Goal: Task Accomplishment & Management: Manage account settings

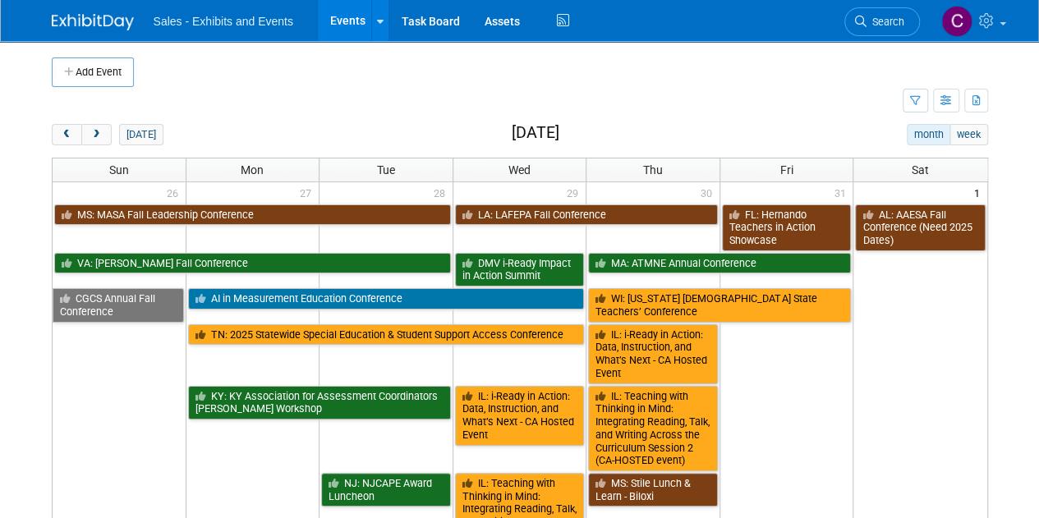
click at [572, 11] on div "Sales - Exhibits and Events Events Add Event Bulk Upload Events Shareable Event…" at bounding box center [520, 20] width 936 height 41
click at [62, 130] on span "prev" at bounding box center [67, 135] width 12 height 11
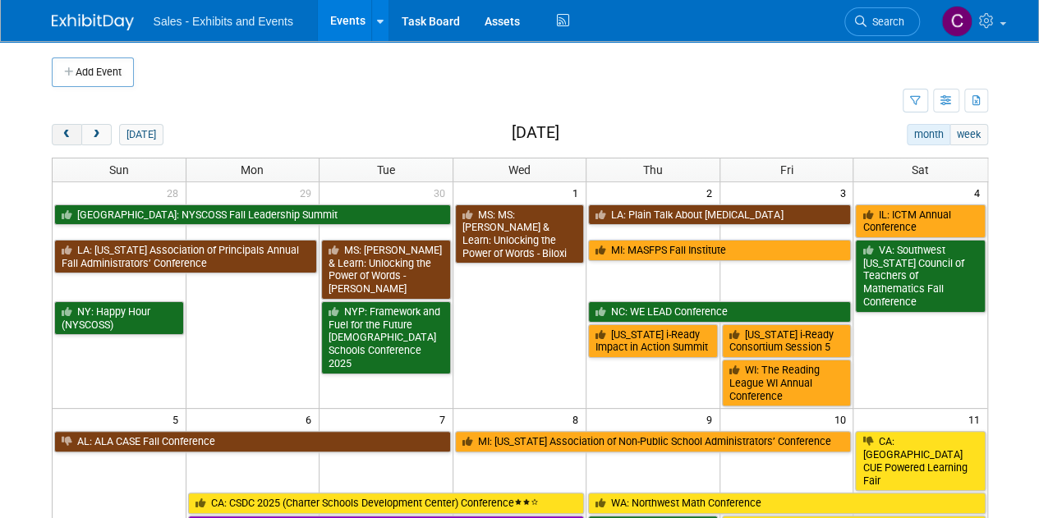
click at [62, 130] on span "prev" at bounding box center [67, 135] width 12 height 11
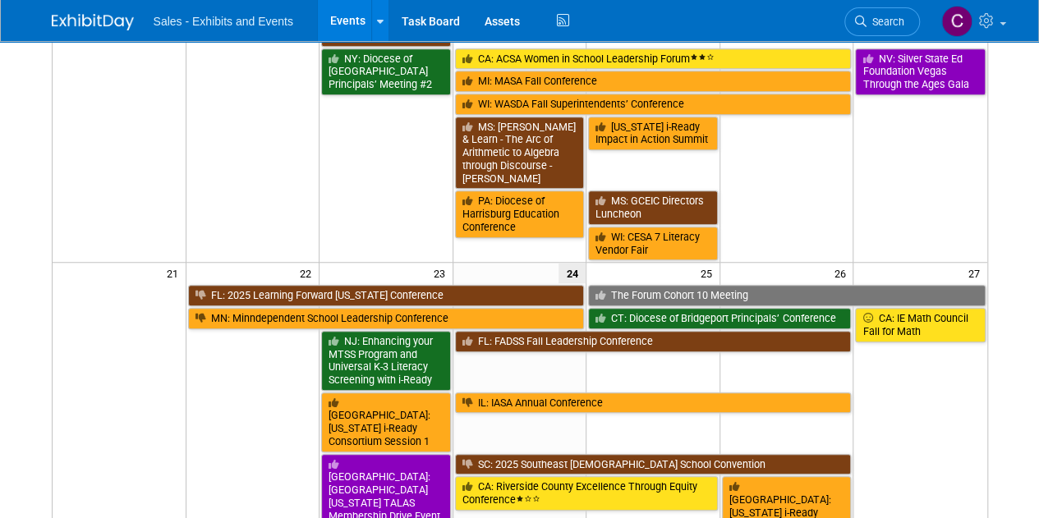
scroll to position [542, 0]
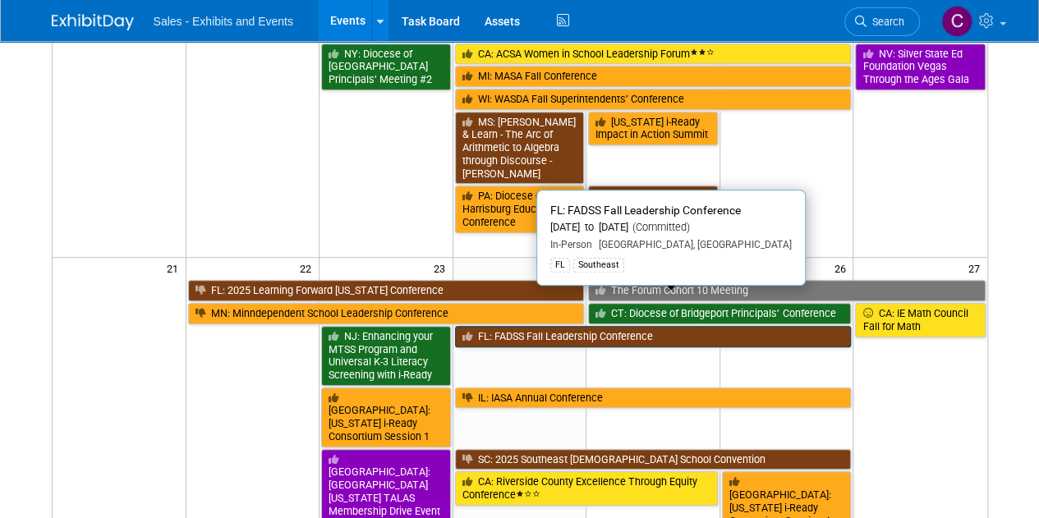
click at [603, 326] on link "FL: FADSS Fall Leadership Conference" at bounding box center [653, 336] width 397 height 21
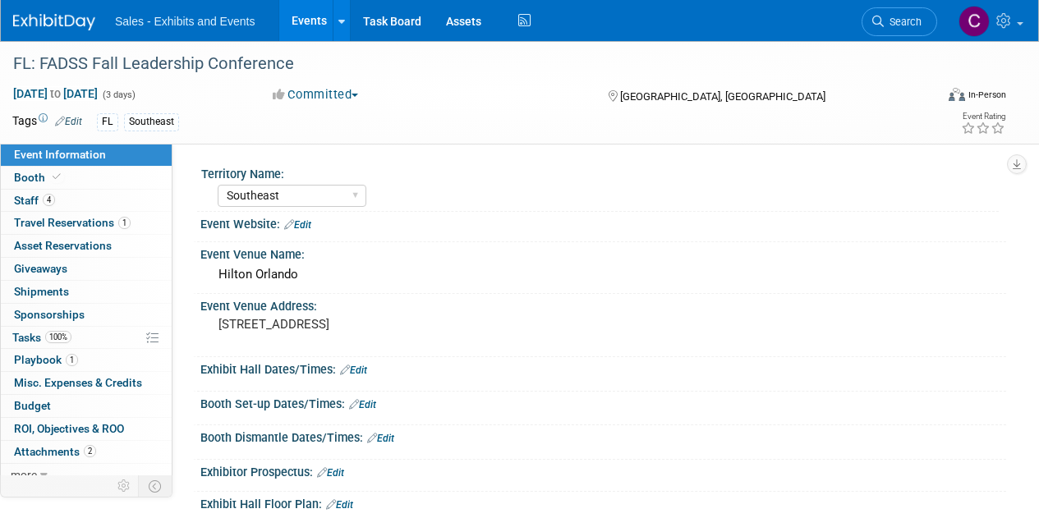
select select "Southeast"
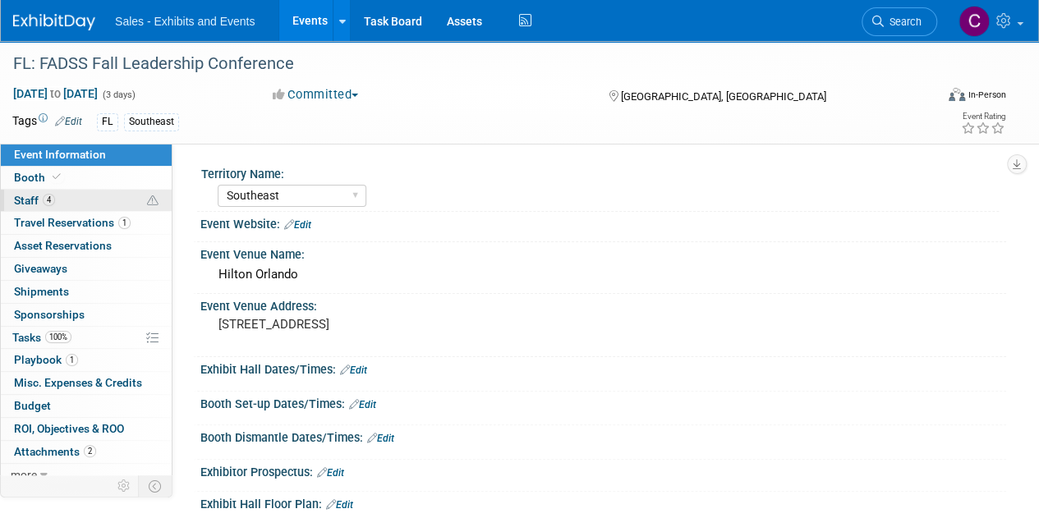
click at [18, 201] on span "Staff 4" at bounding box center [34, 200] width 41 height 13
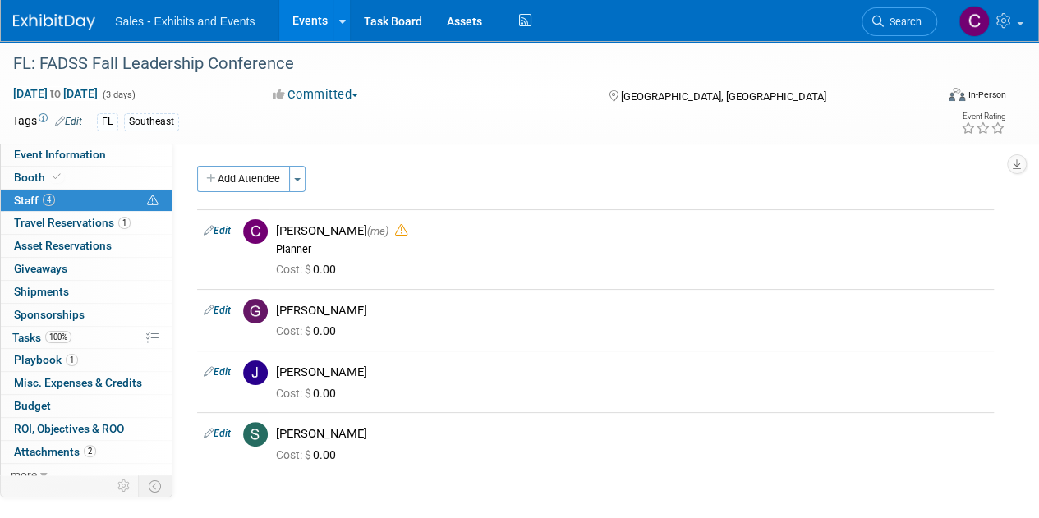
click at [303, 27] on link "Events" at bounding box center [309, 20] width 60 height 41
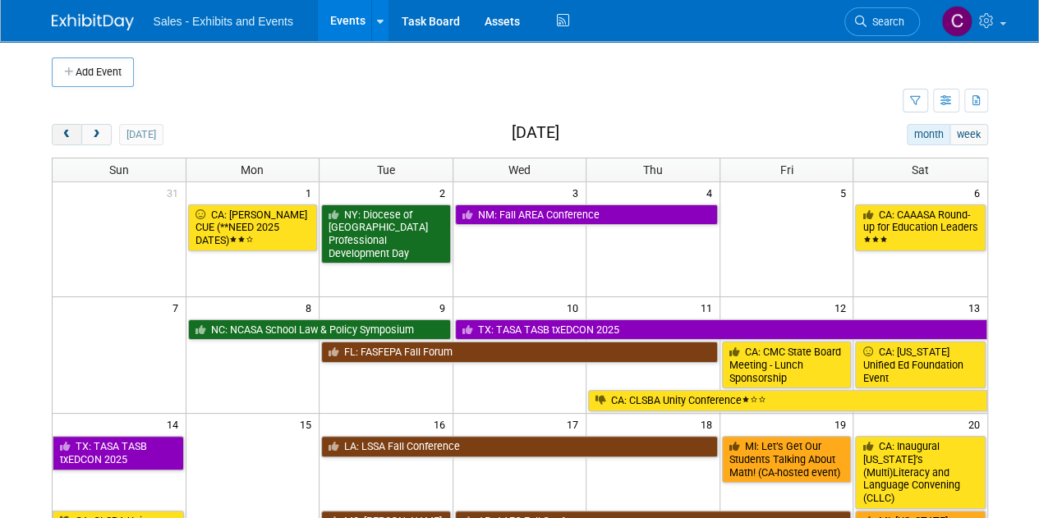
click at [56, 136] on button "prev" at bounding box center [67, 134] width 30 height 21
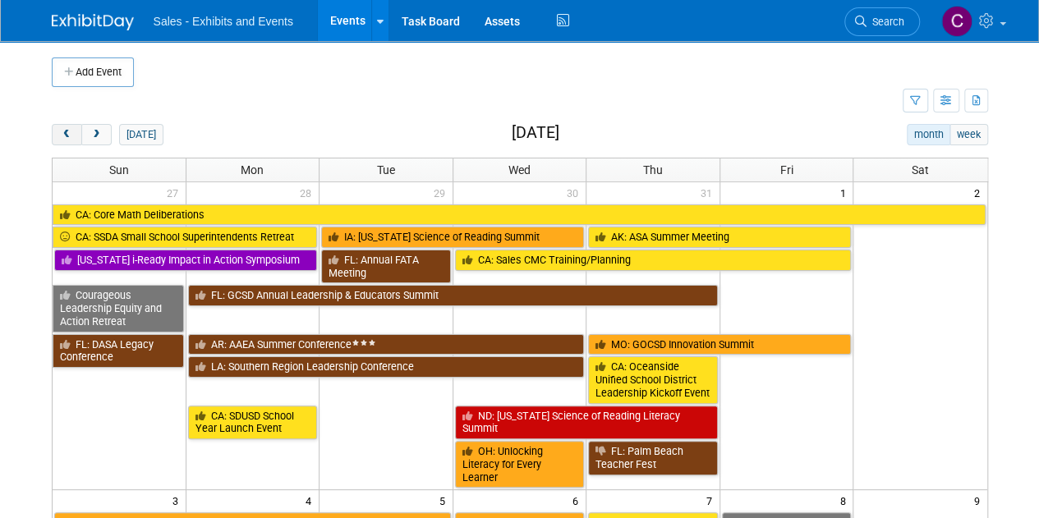
click at [56, 136] on button "prev" at bounding box center [67, 134] width 30 height 21
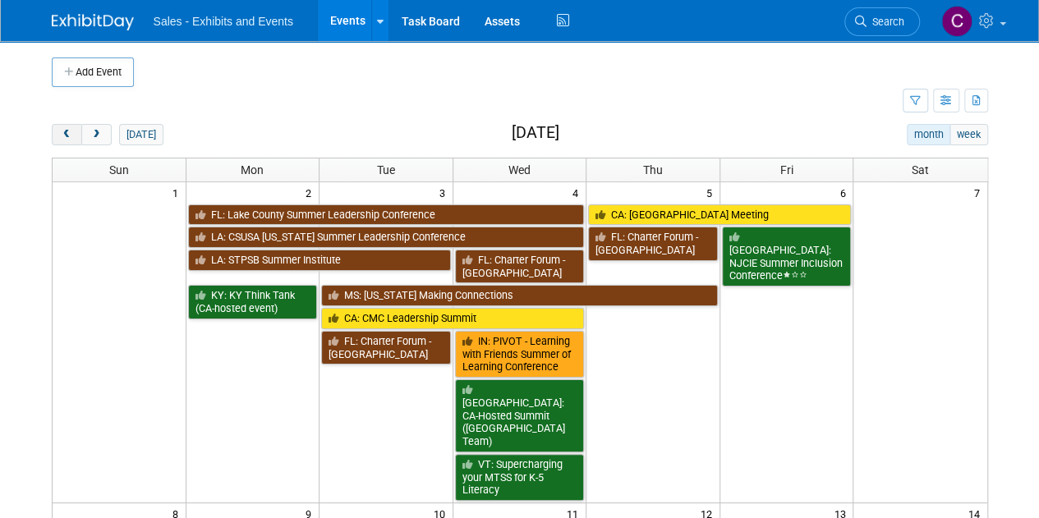
click at [56, 136] on button "prev" at bounding box center [67, 134] width 30 height 21
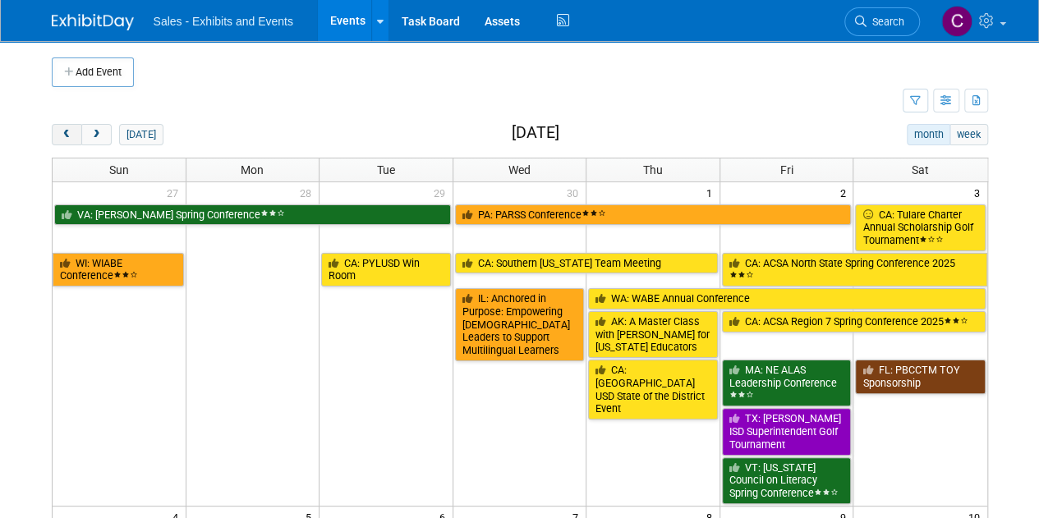
click at [56, 136] on button "prev" at bounding box center [67, 134] width 30 height 21
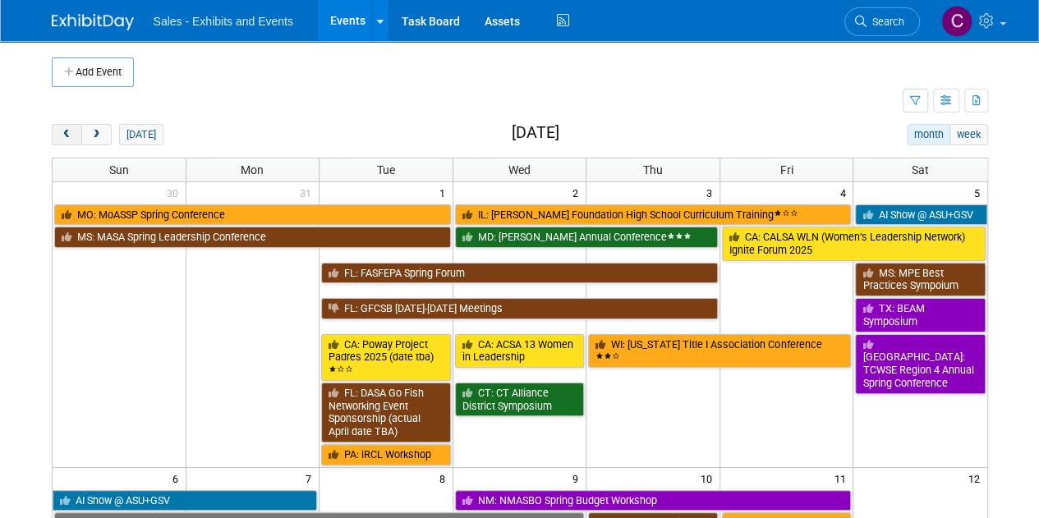
click at [56, 136] on button "prev" at bounding box center [67, 134] width 30 height 21
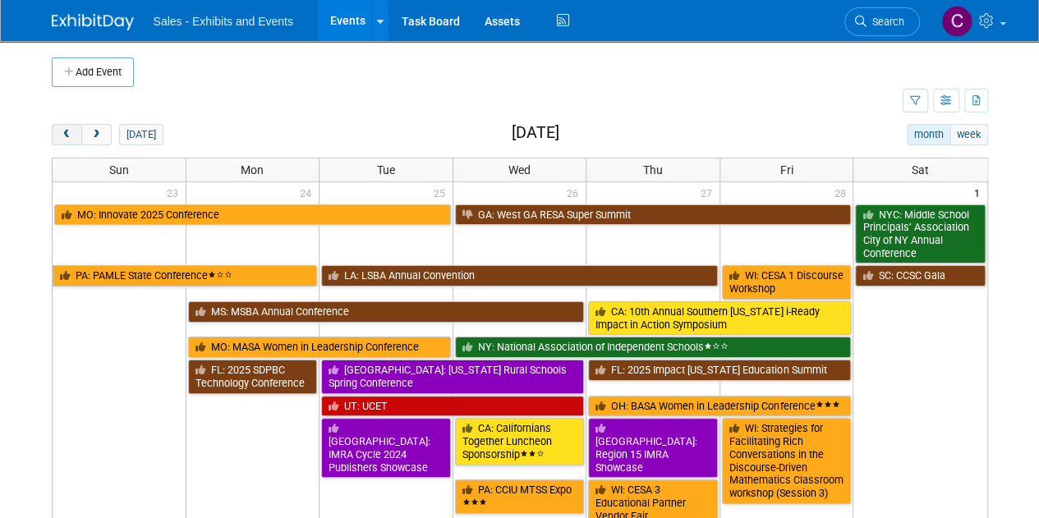
click at [56, 136] on button "prev" at bounding box center [67, 134] width 30 height 21
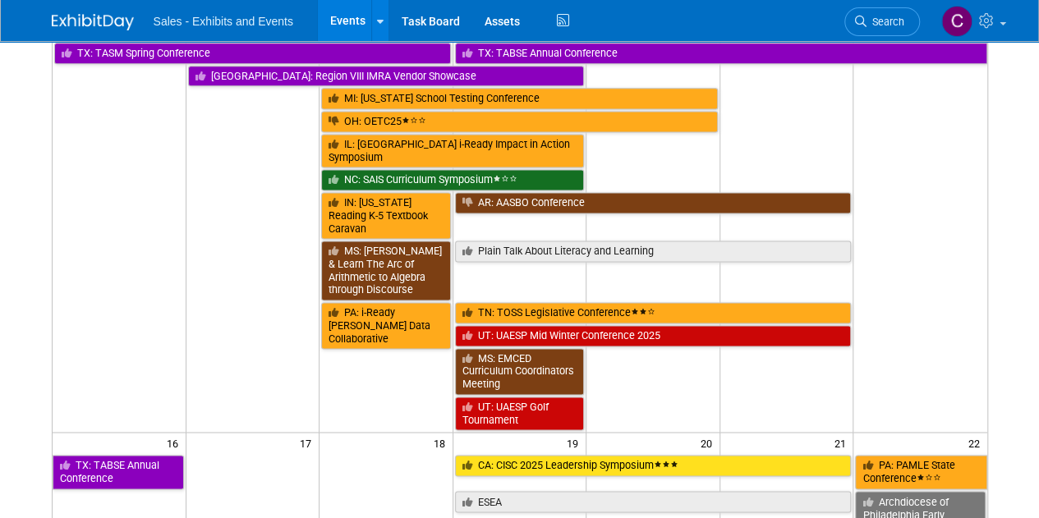
scroll to position [1101, 0]
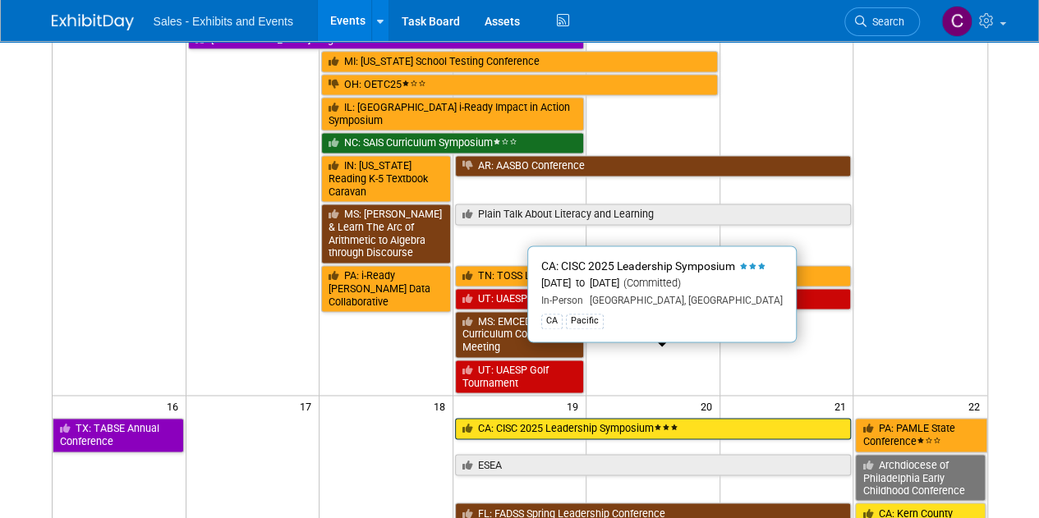
click at [671, 425] on span at bounding box center [666, 428] width 25 height 7
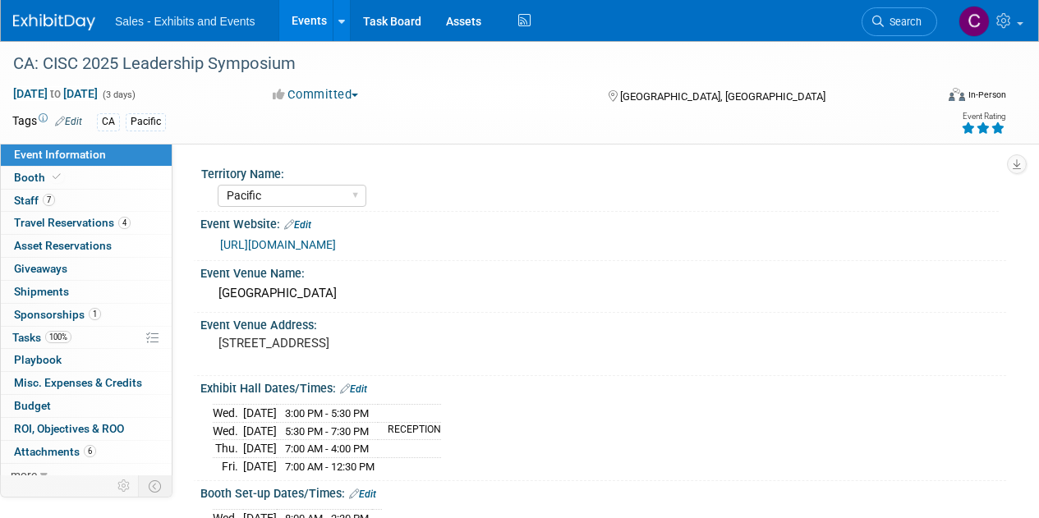
select select "Pacific"
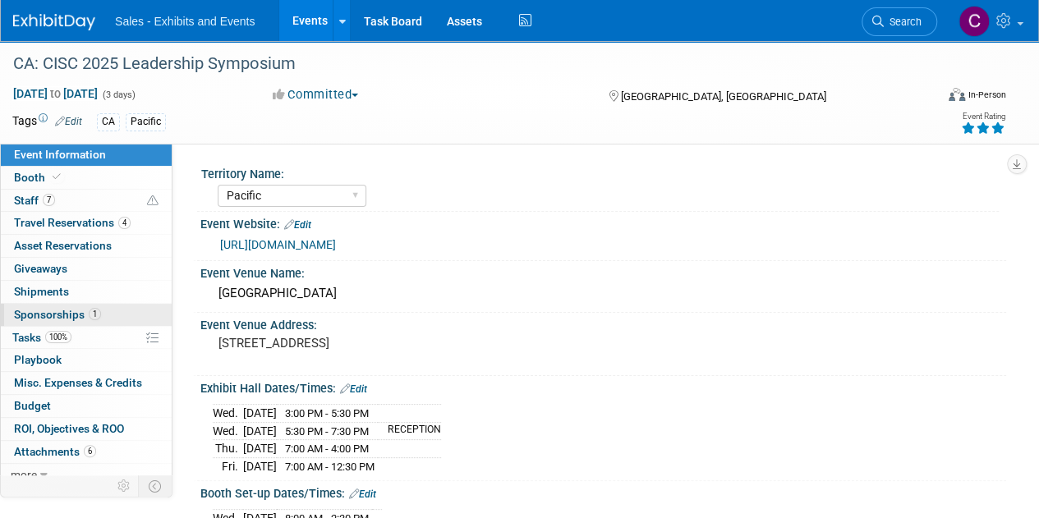
click at [31, 316] on span "Sponsorships 1" at bounding box center [57, 314] width 87 height 13
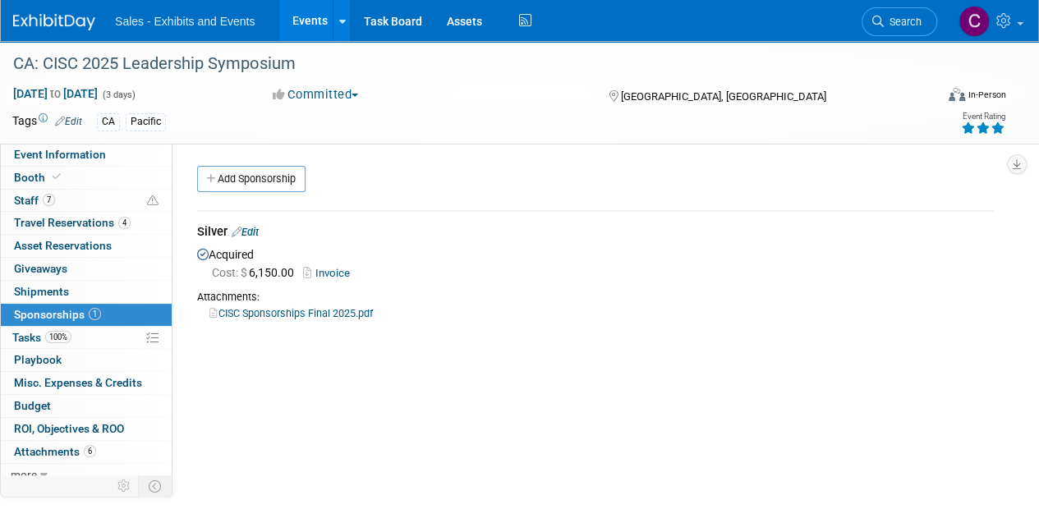
click at [297, 21] on link "Events" at bounding box center [309, 20] width 60 height 41
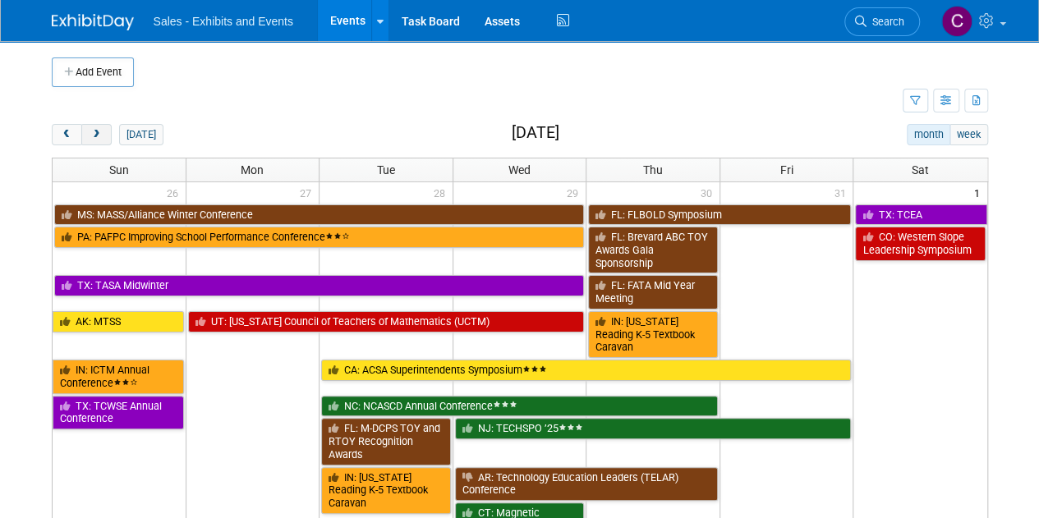
click at [99, 133] on span "next" at bounding box center [96, 135] width 12 height 11
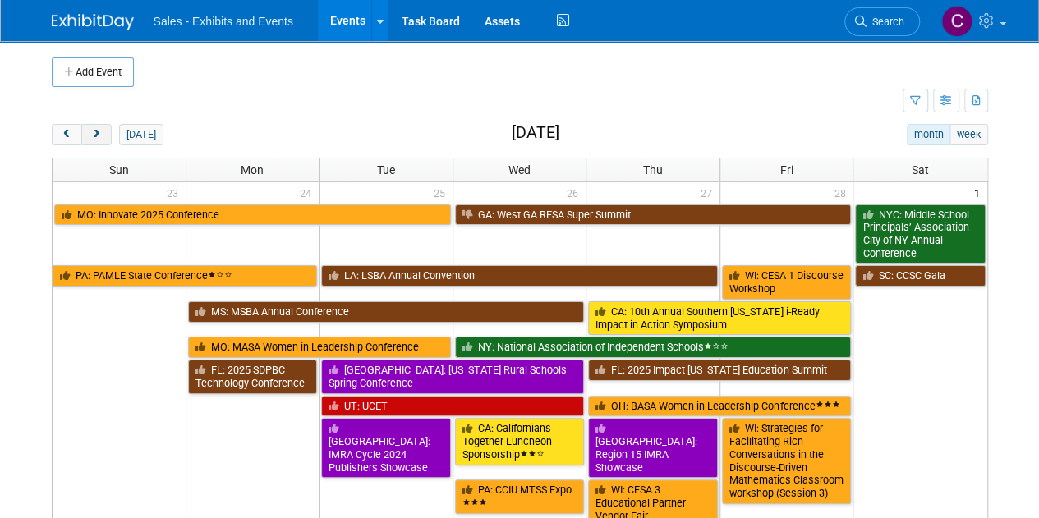
click at [99, 133] on span "next" at bounding box center [96, 135] width 12 height 11
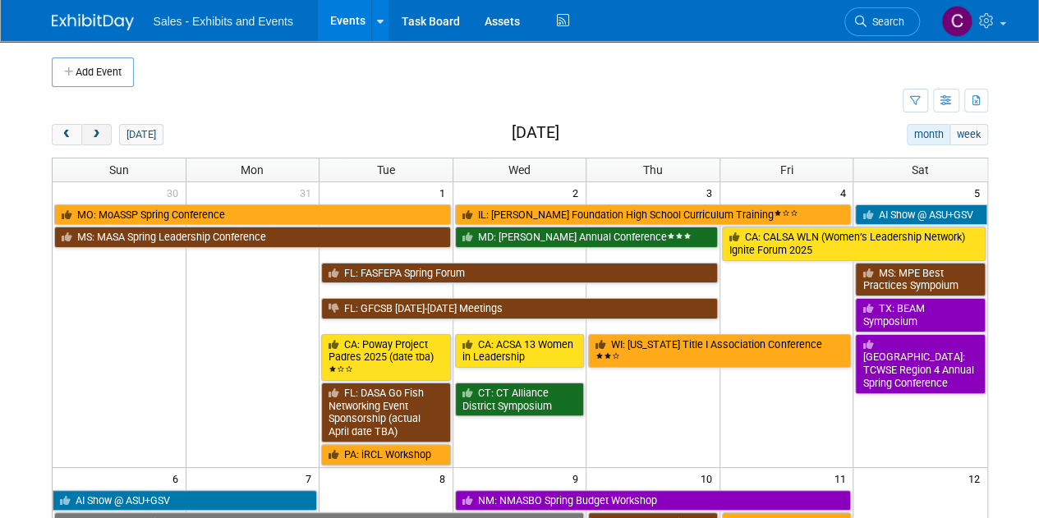
click at [99, 133] on span "next" at bounding box center [96, 135] width 12 height 11
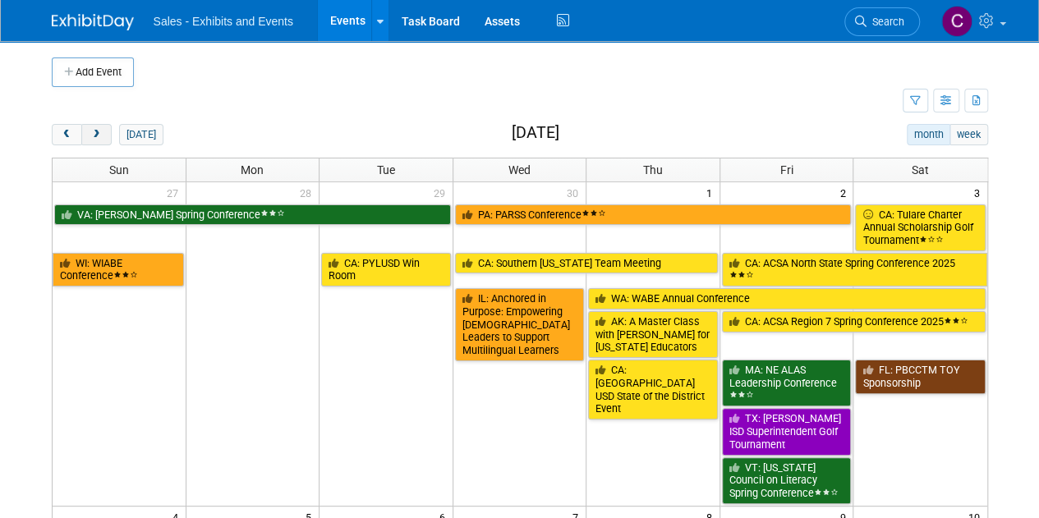
click at [99, 133] on span "next" at bounding box center [96, 135] width 12 height 11
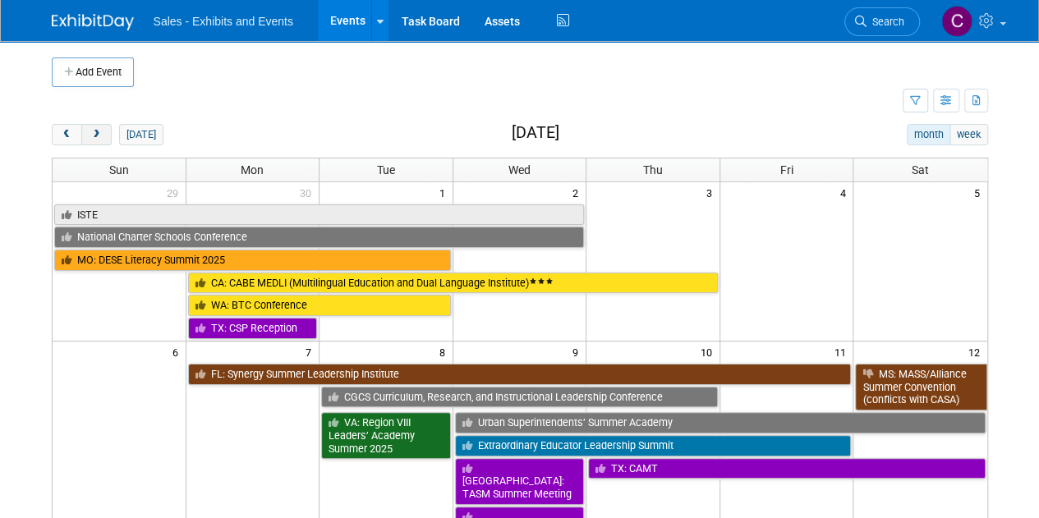
click at [99, 133] on span "next" at bounding box center [96, 135] width 12 height 11
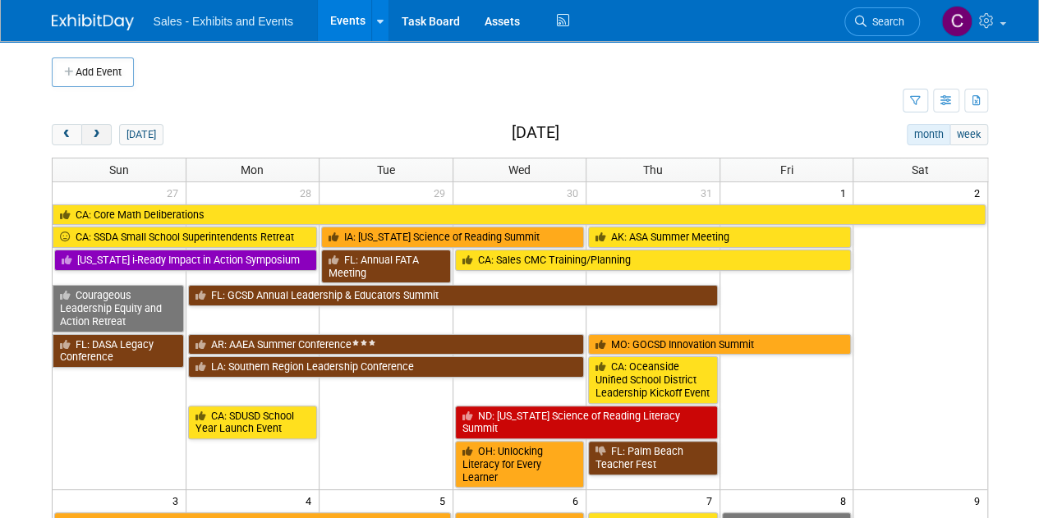
click at [99, 133] on span "next" at bounding box center [96, 135] width 12 height 11
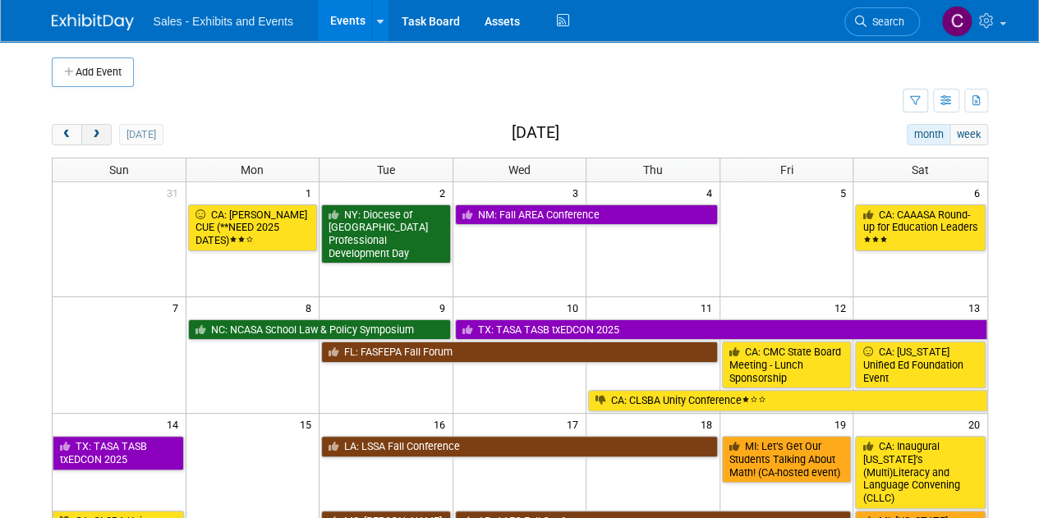
click at [99, 133] on span "next" at bounding box center [96, 135] width 12 height 11
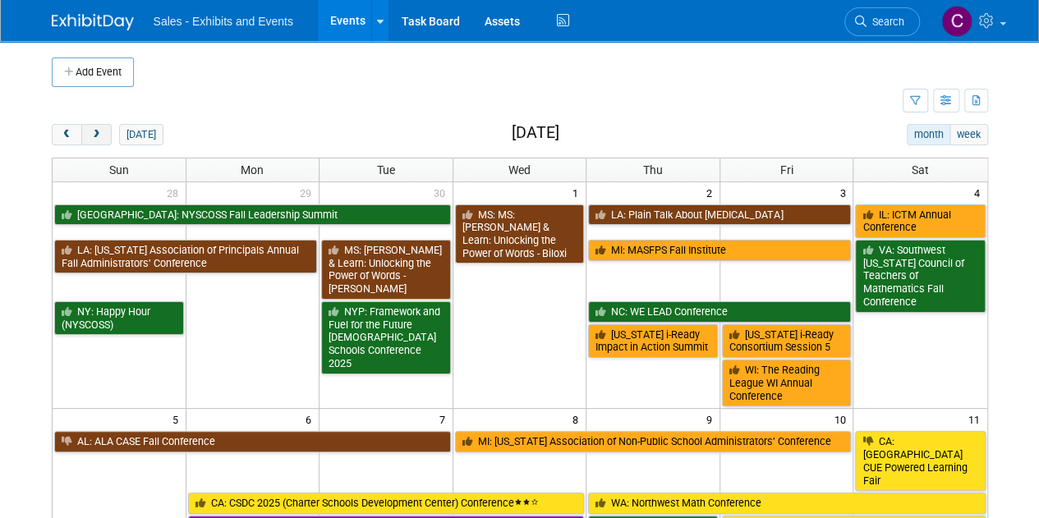
click at [99, 133] on span "next" at bounding box center [96, 135] width 12 height 11
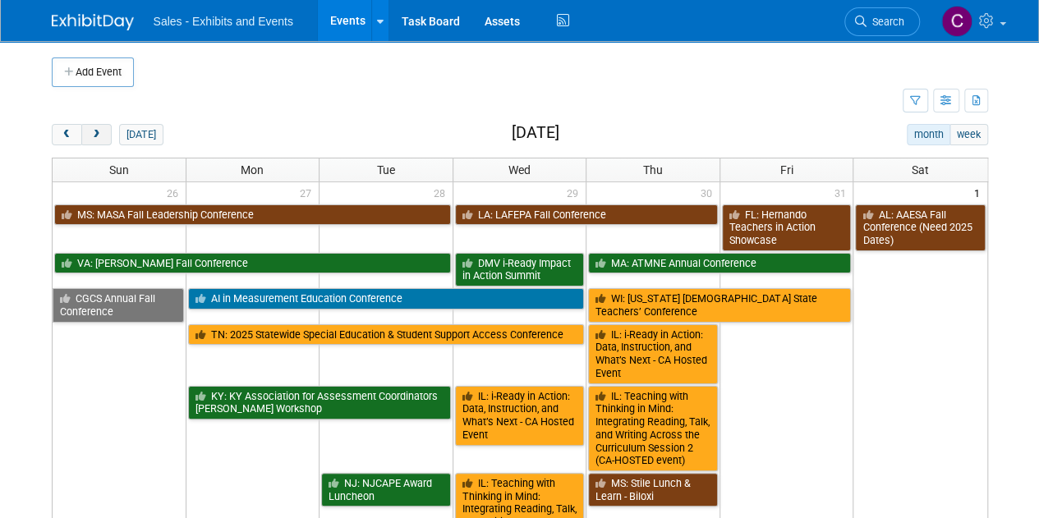
click at [99, 133] on span "next" at bounding box center [96, 135] width 12 height 11
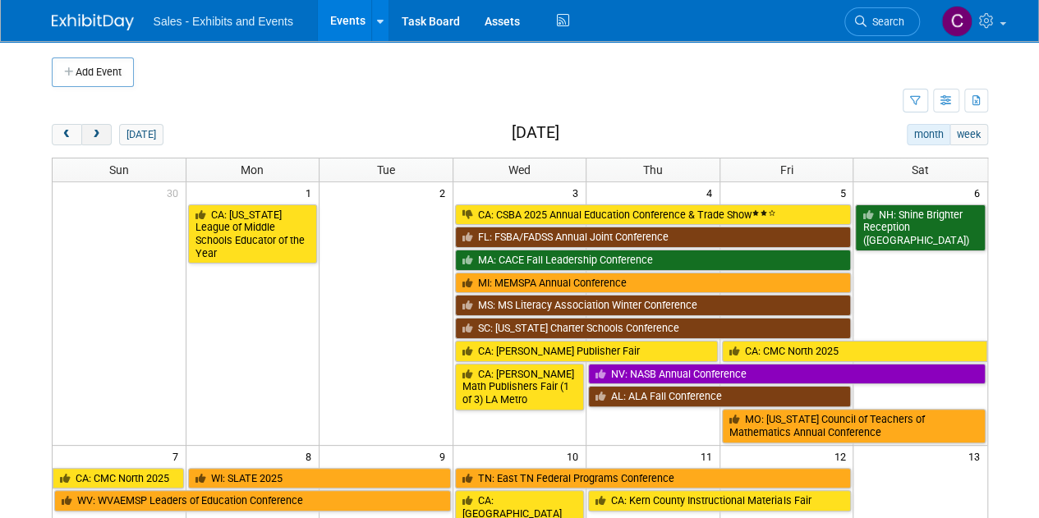
click at [99, 133] on span "next" at bounding box center [96, 135] width 12 height 11
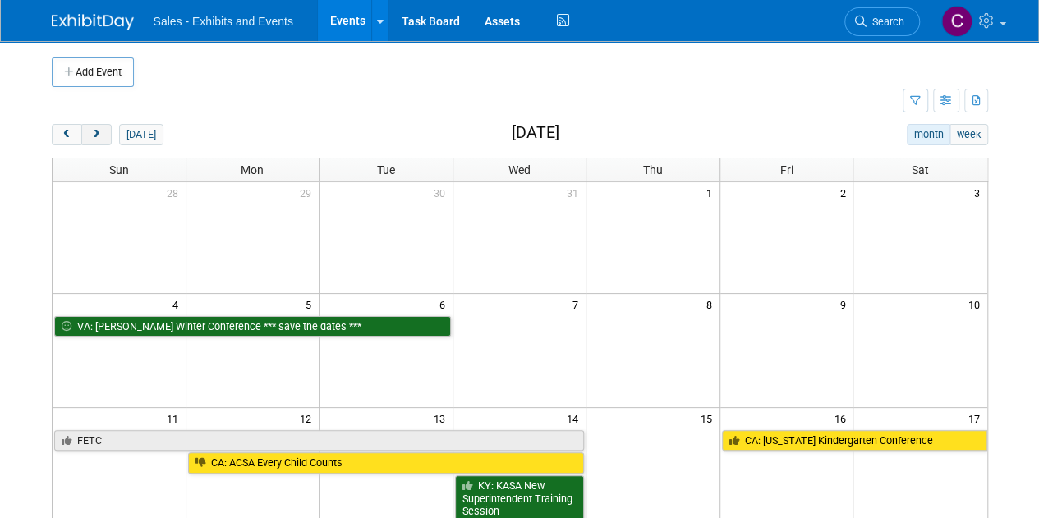
click at [99, 133] on span "next" at bounding box center [96, 135] width 12 height 11
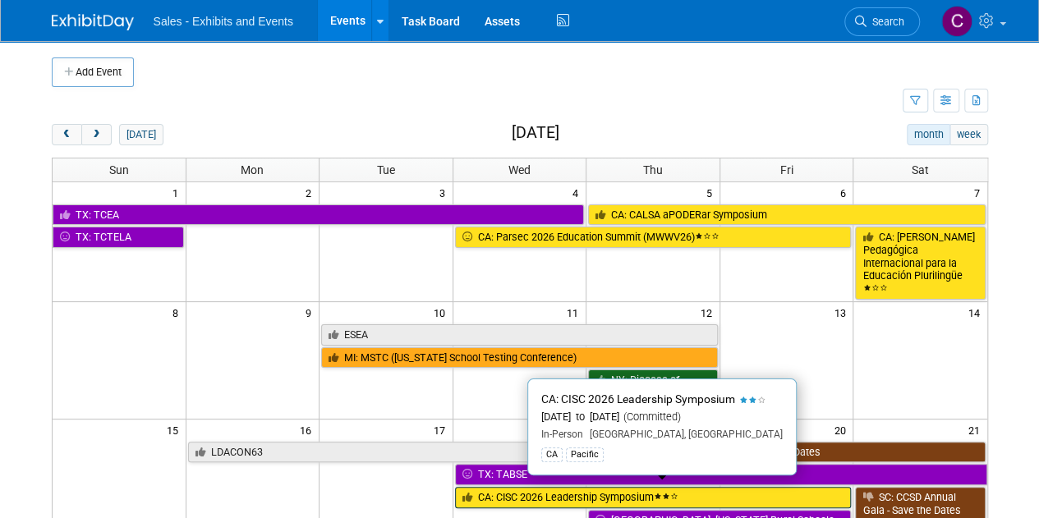
click at [578, 487] on link "CA: CISC 2026 Leadership Symposium" at bounding box center [653, 497] width 397 height 21
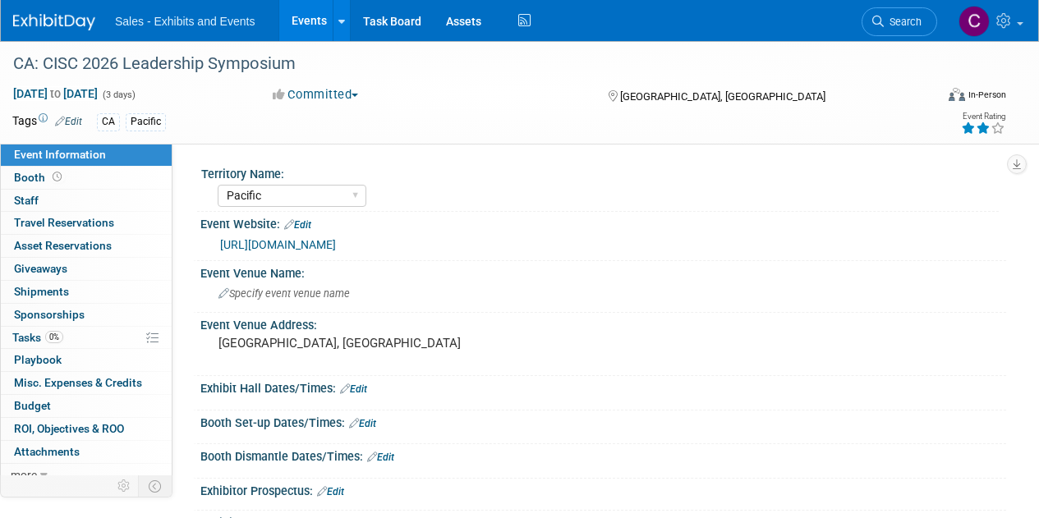
select select "Pacific"
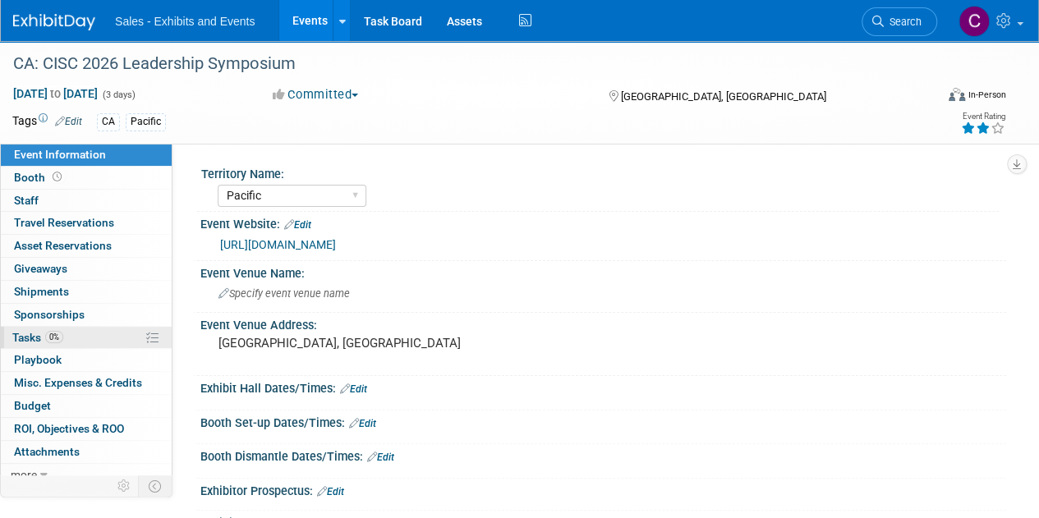
click at [28, 338] on span "Tasks 0%" at bounding box center [37, 337] width 51 height 13
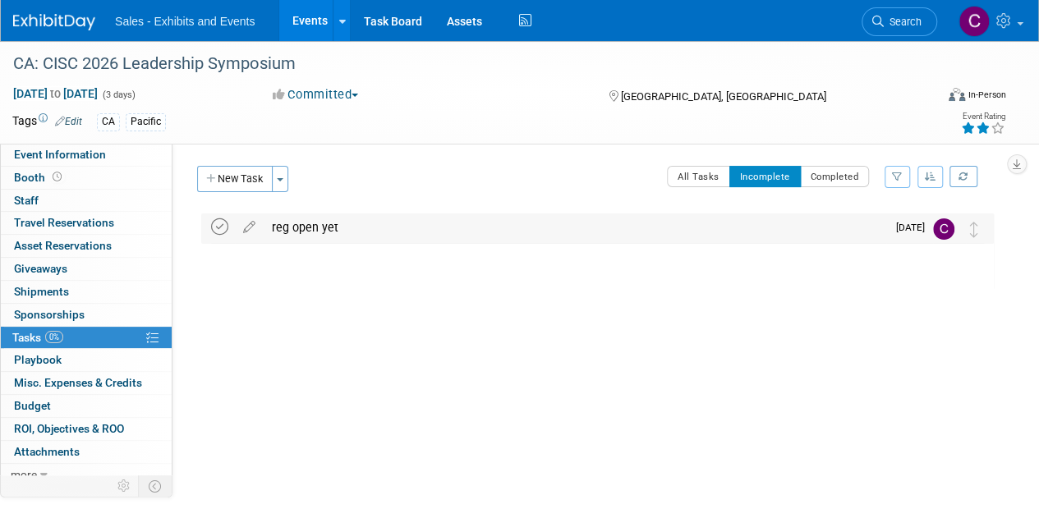
click at [217, 234] on icon at bounding box center [219, 226] width 17 height 17
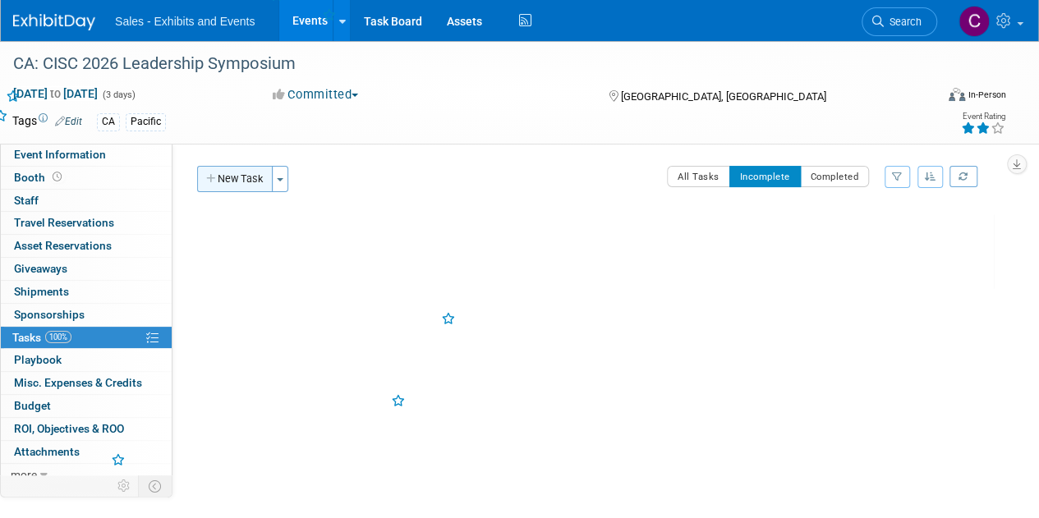
click at [250, 168] on button "New Task" at bounding box center [235, 179] width 76 height 26
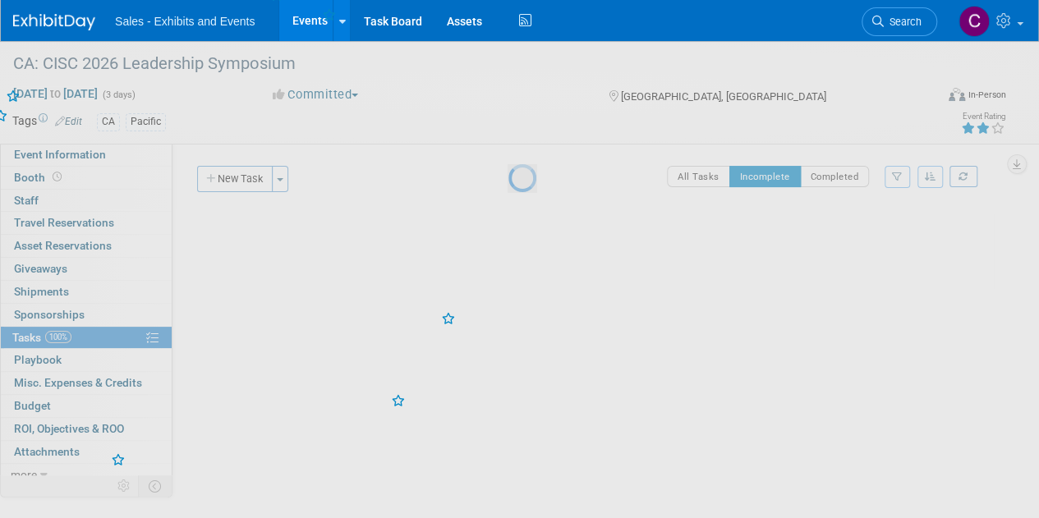
select select "8"
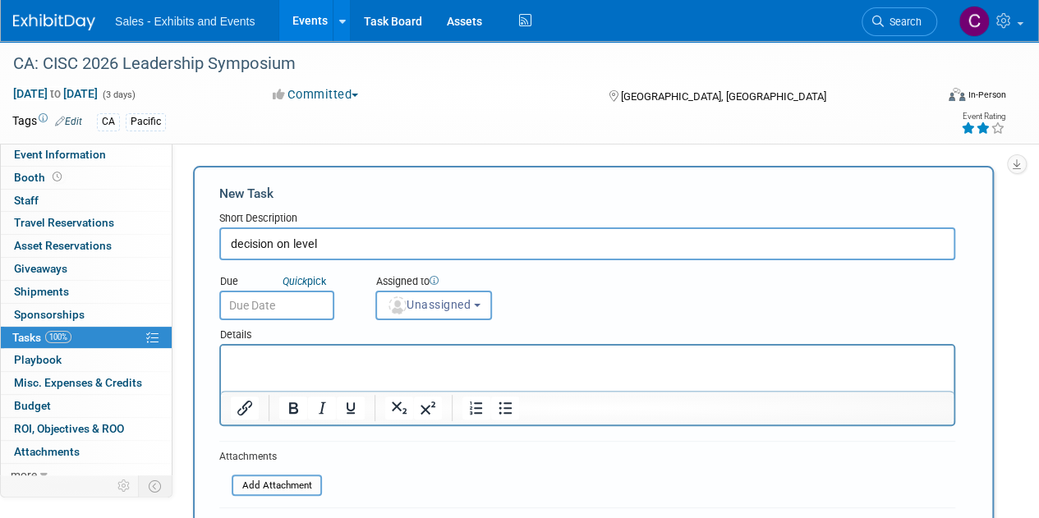
type input "decision on level"
click at [287, 298] on input "text" at bounding box center [276, 306] width 115 height 30
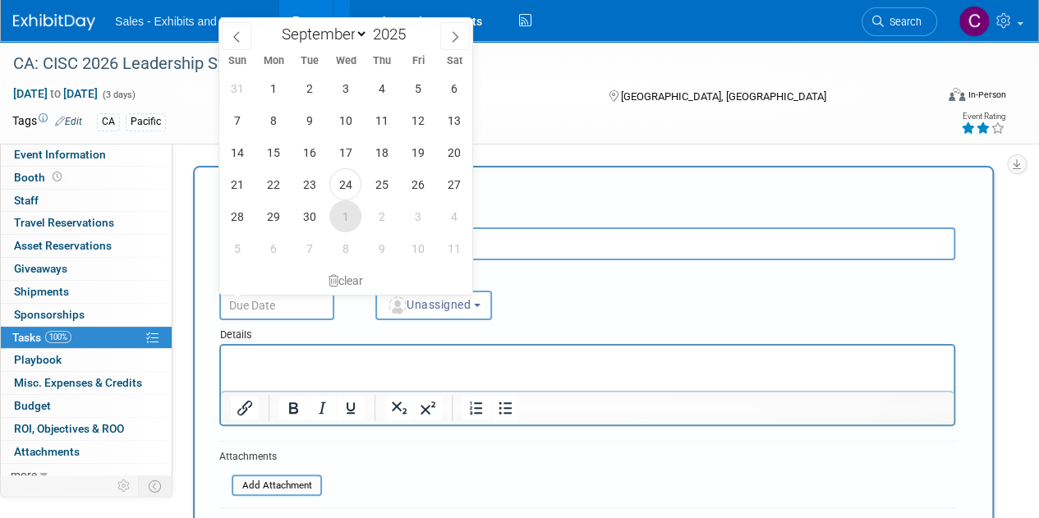
click at [356, 218] on span "1" at bounding box center [345, 216] width 32 height 32
type input "Oct 1, 2025"
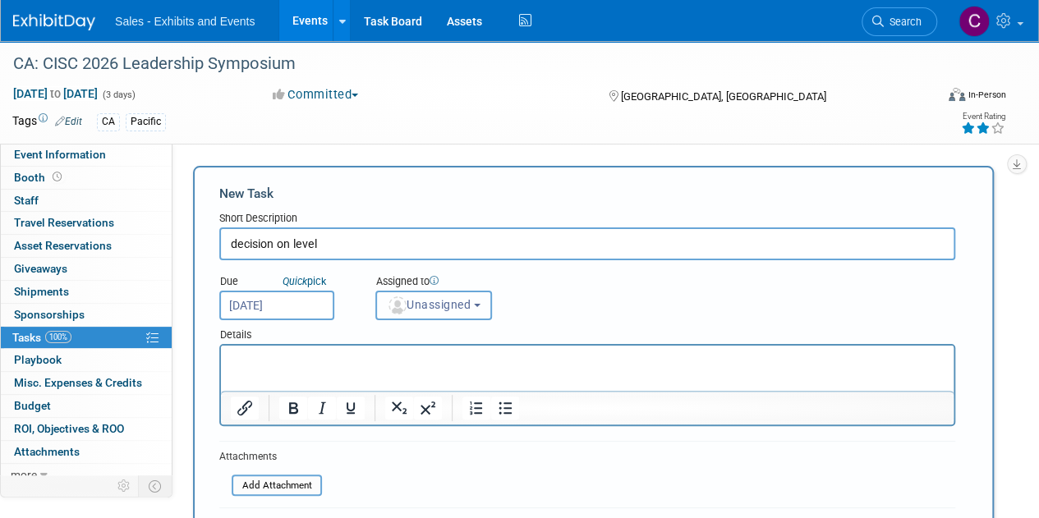
click at [450, 307] on span "Unassigned" at bounding box center [429, 304] width 84 height 13
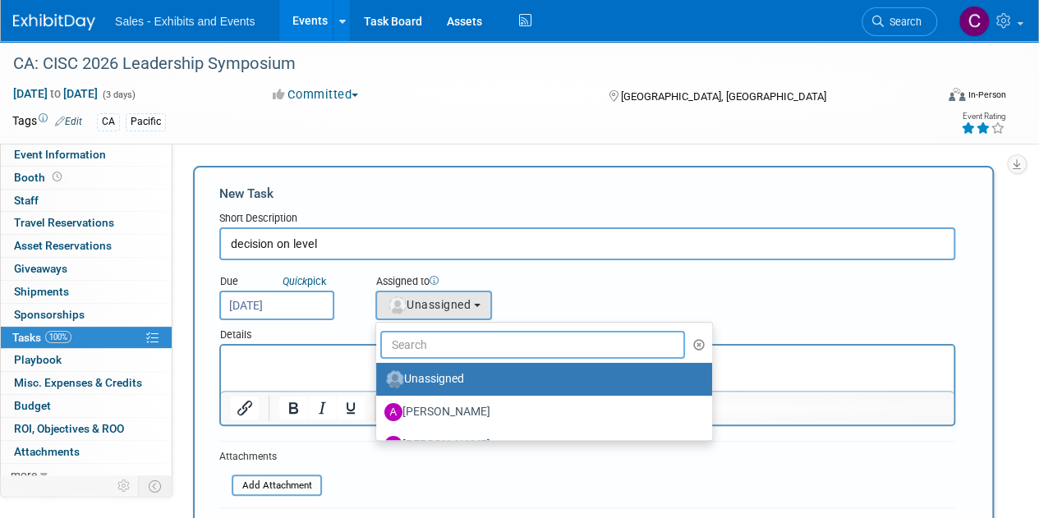
click at [459, 342] on input "text" at bounding box center [532, 345] width 305 height 28
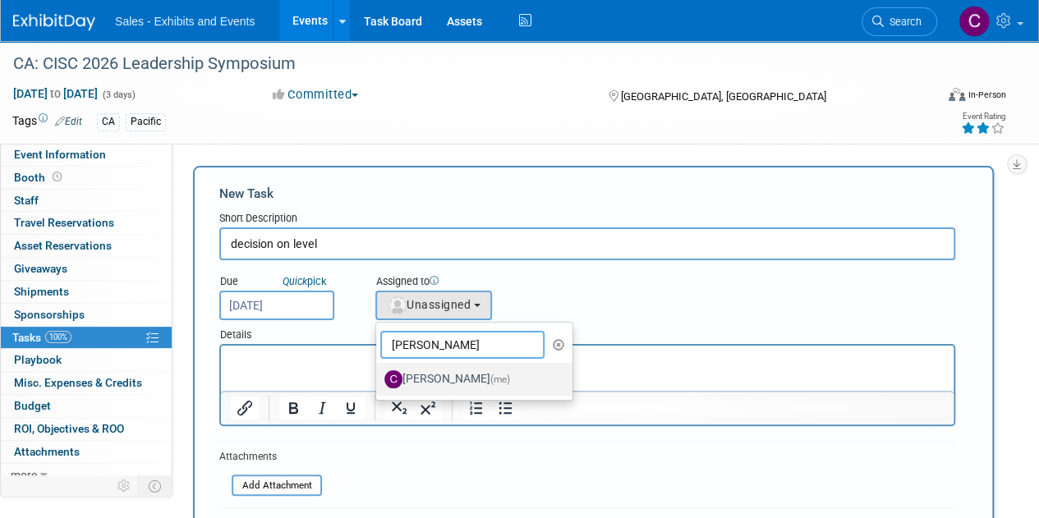
type input "christine"
click at [462, 377] on label "Christine Lurz (me)" at bounding box center [470, 379] width 172 height 26
click at [379, 377] on input "Christine Lurz (me)" at bounding box center [373, 377] width 11 height 11
select select "a9e3834d-668b-4315-a5d4-069993be606a"
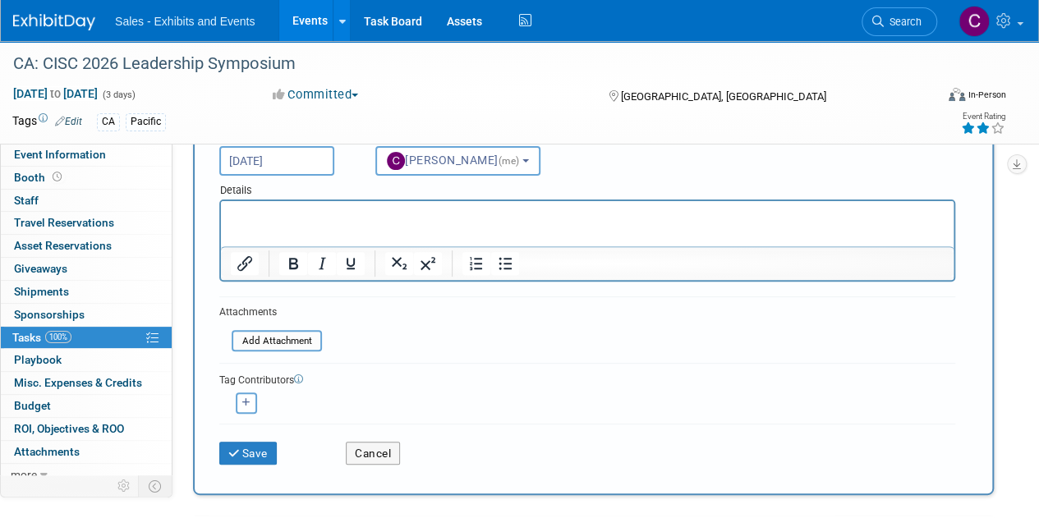
scroll to position [225, 0]
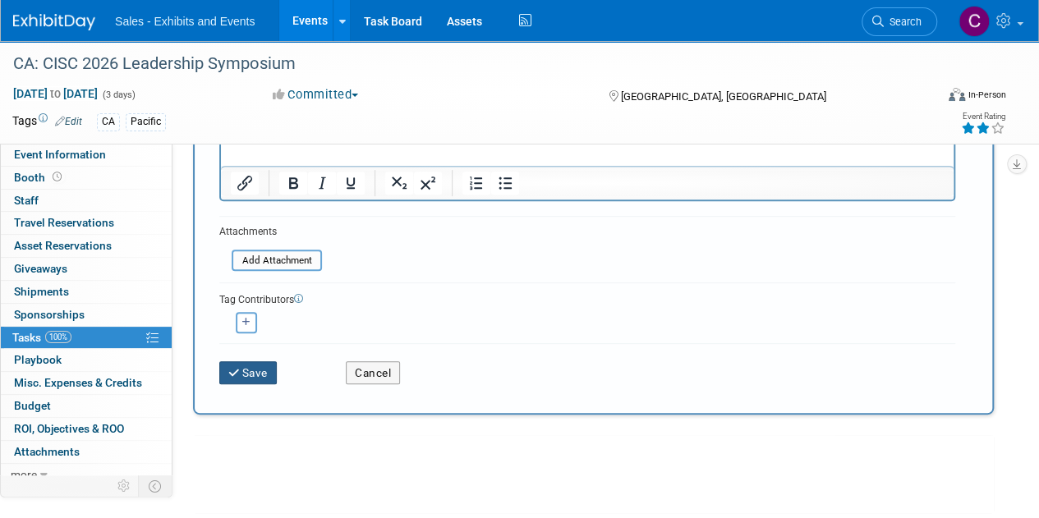
click at [258, 370] on button "Save" at bounding box center [247, 372] width 57 height 23
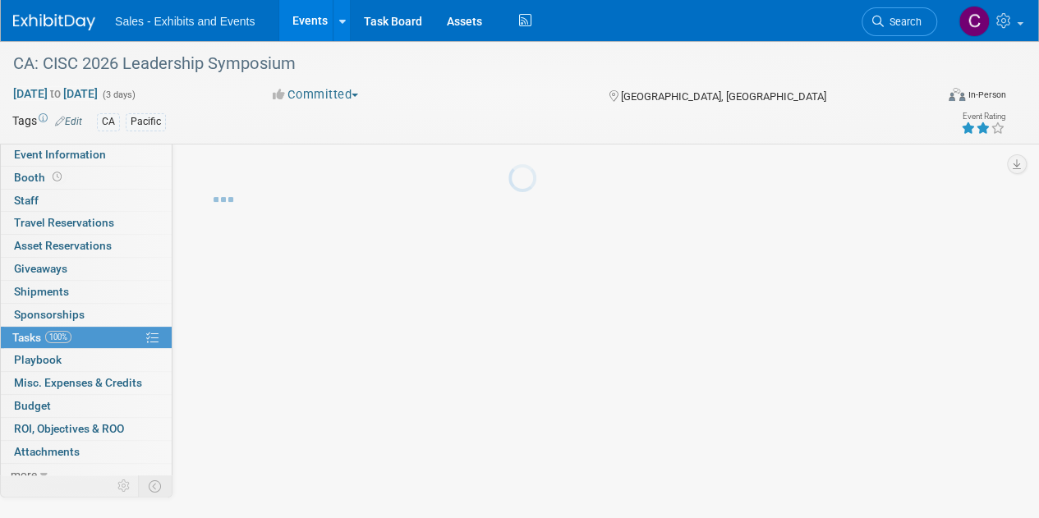
scroll to position [0, 0]
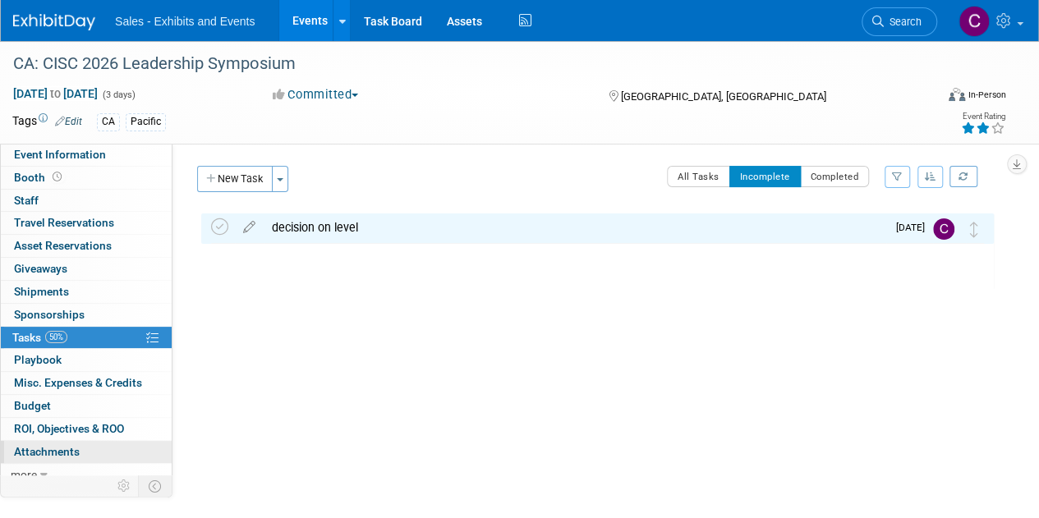
click at [67, 448] on span "Attachments 0" at bounding box center [47, 451] width 66 height 13
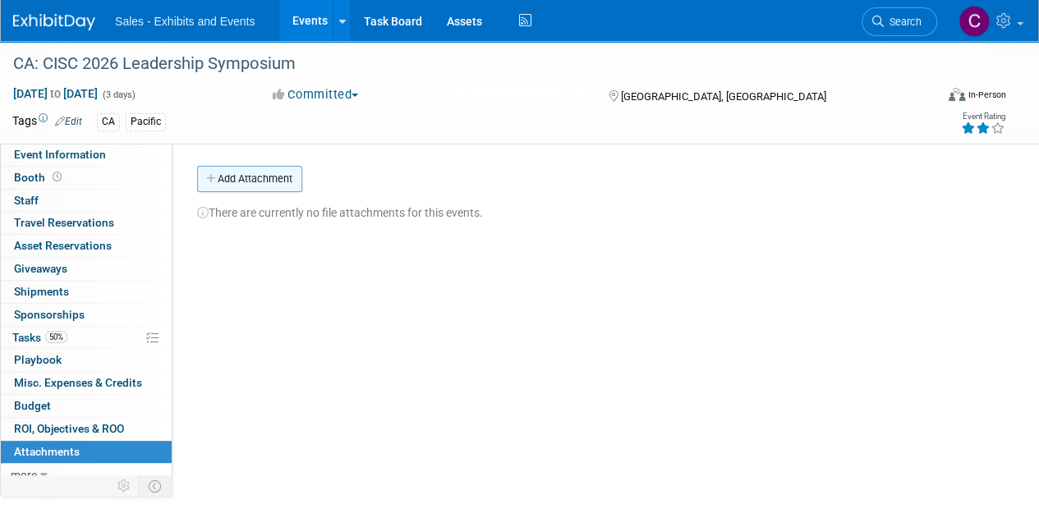
click at [275, 178] on button "Add Attachment" at bounding box center [249, 179] width 105 height 26
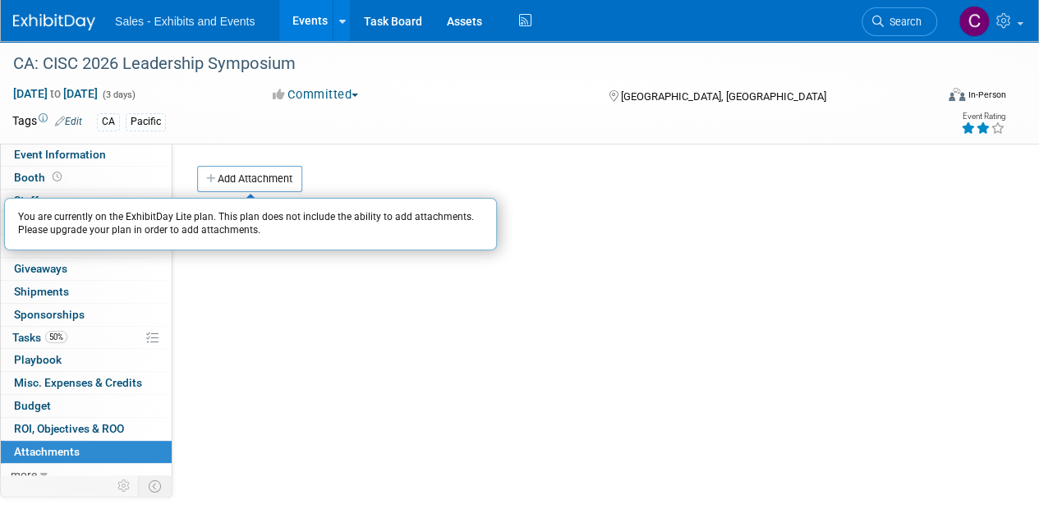
click at [371, 364] on div "Territory Name: Atlantic Southeast Central Southwest Pacific Mountain National …" at bounding box center [589, 313] width 834 height 339
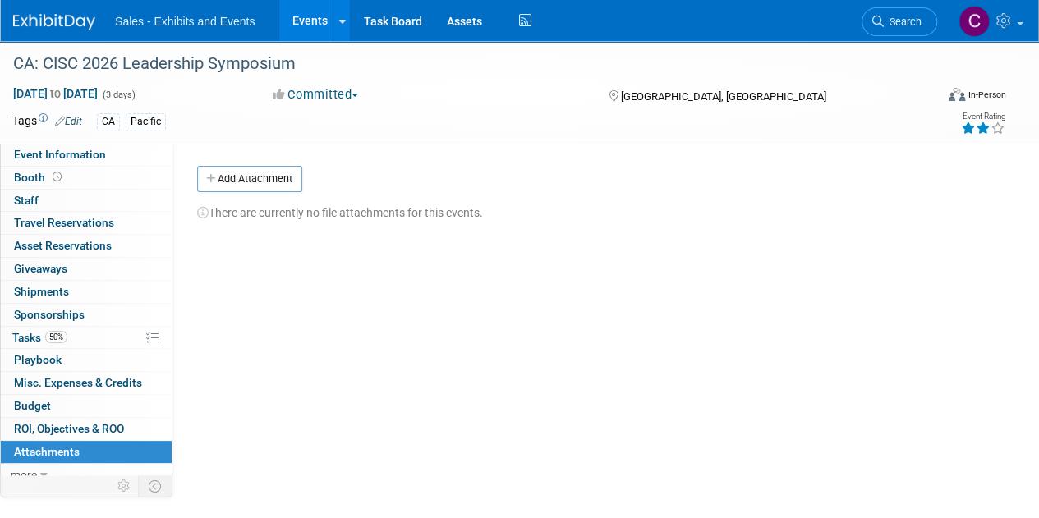
click at [305, 22] on link "Events" at bounding box center [309, 20] width 60 height 41
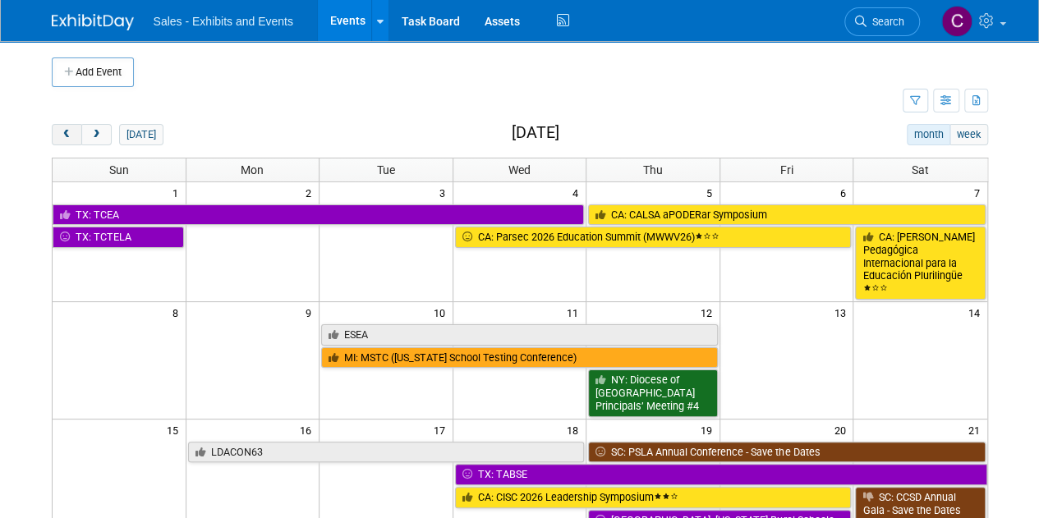
click at [71, 133] on span "prev" at bounding box center [67, 135] width 12 height 11
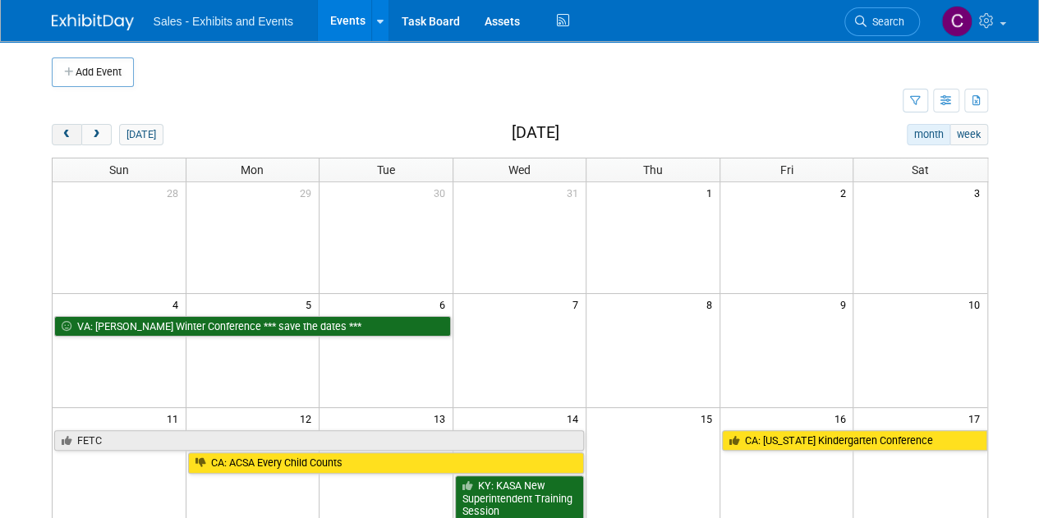
click at [71, 133] on span "prev" at bounding box center [67, 135] width 12 height 11
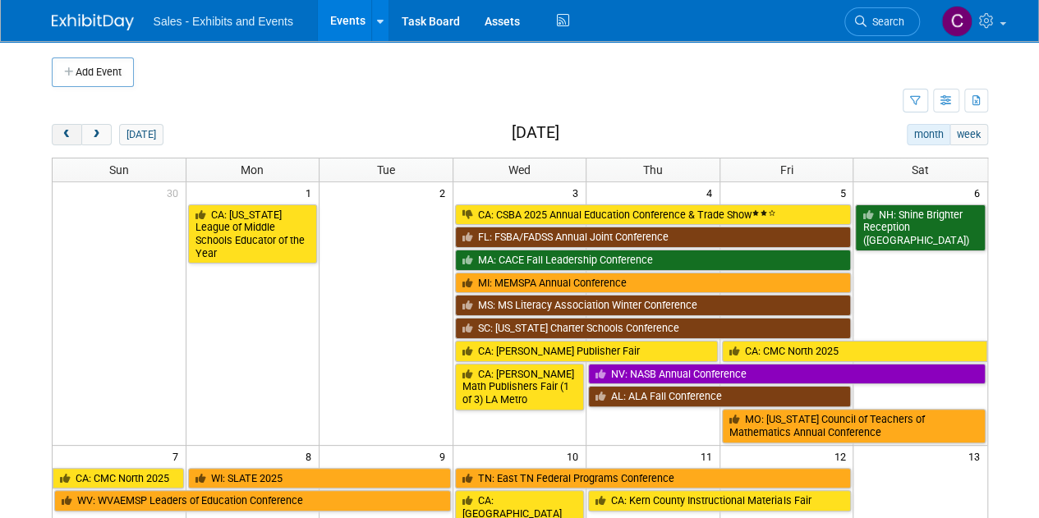
click at [71, 133] on span "prev" at bounding box center [67, 135] width 12 height 11
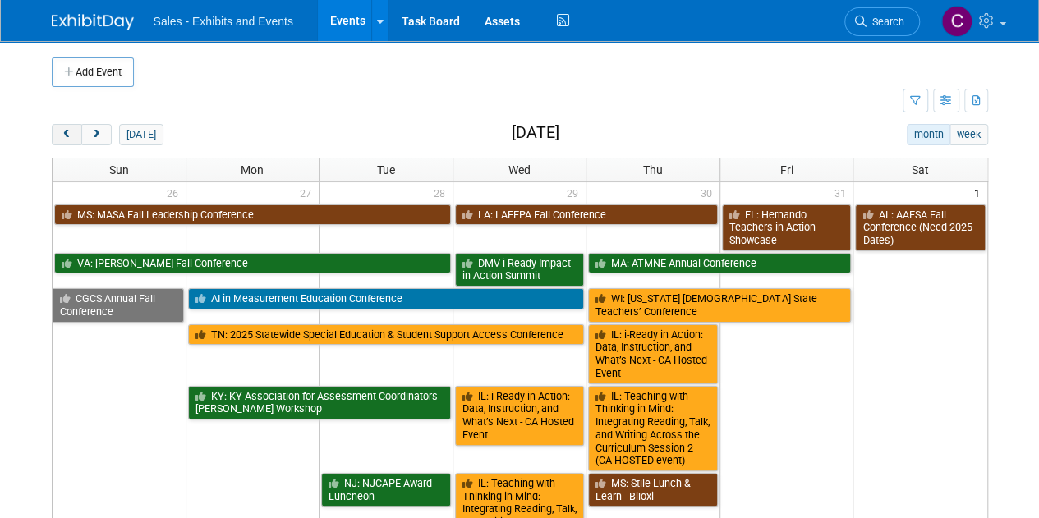
click at [71, 133] on span "prev" at bounding box center [67, 135] width 12 height 11
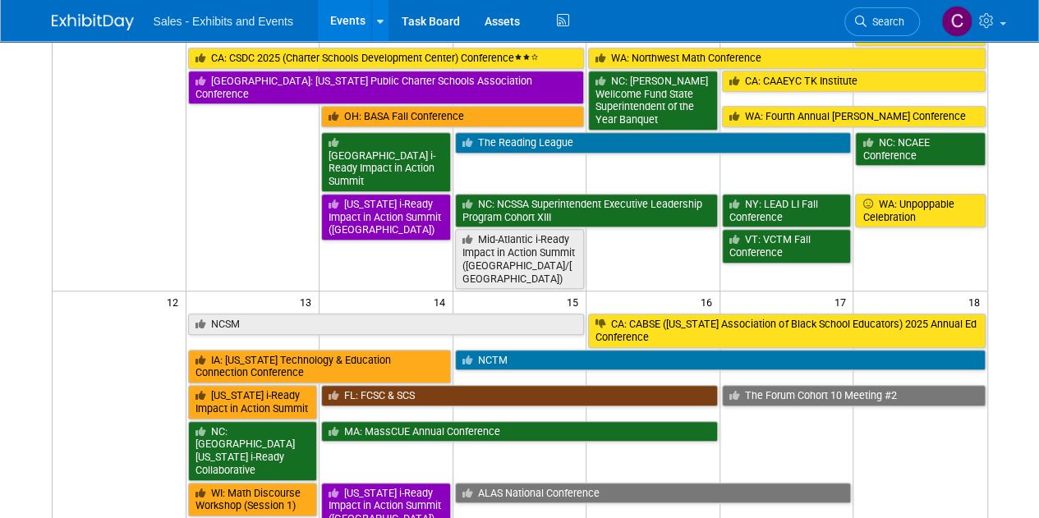
scroll to position [628, 0]
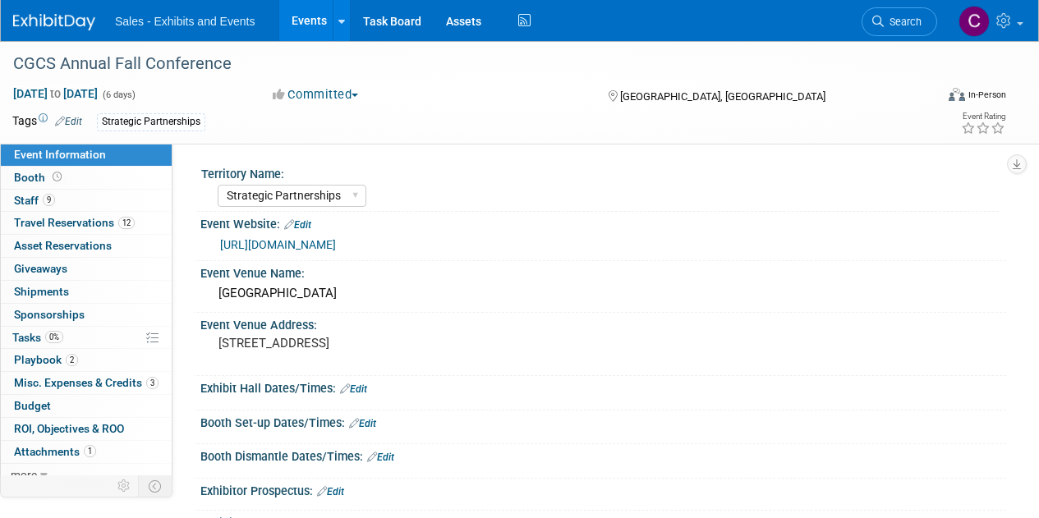
select select "Strategic Partnerships"
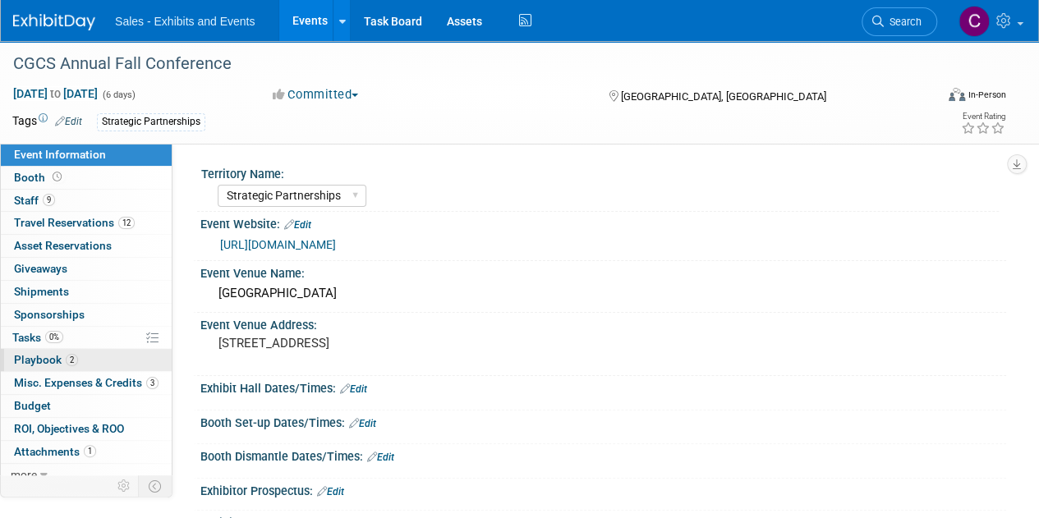
click at [29, 365] on link "2 Playbook 2" at bounding box center [86, 360] width 171 height 22
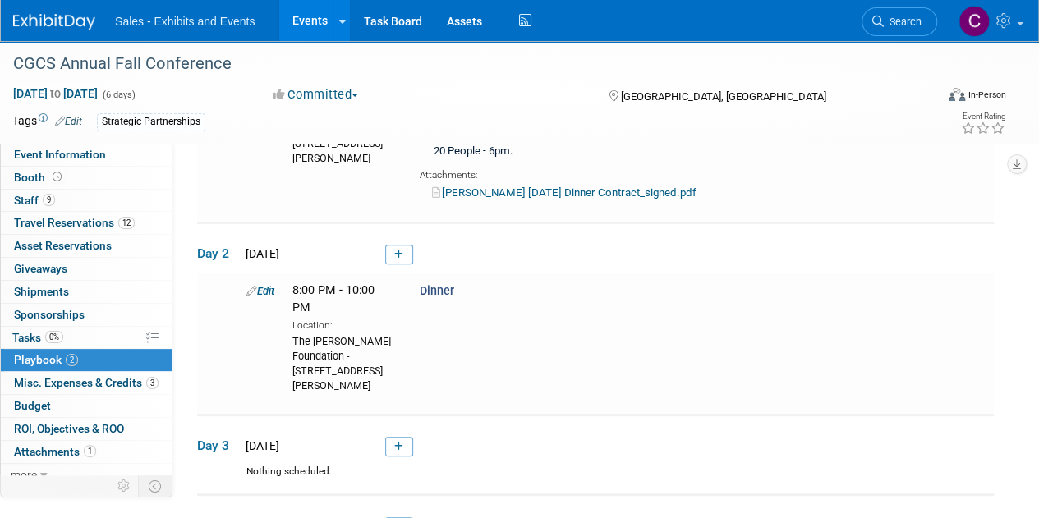
scroll to position [181, 0]
click at [31, 206] on span "Staff 9" at bounding box center [34, 200] width 41 height 13
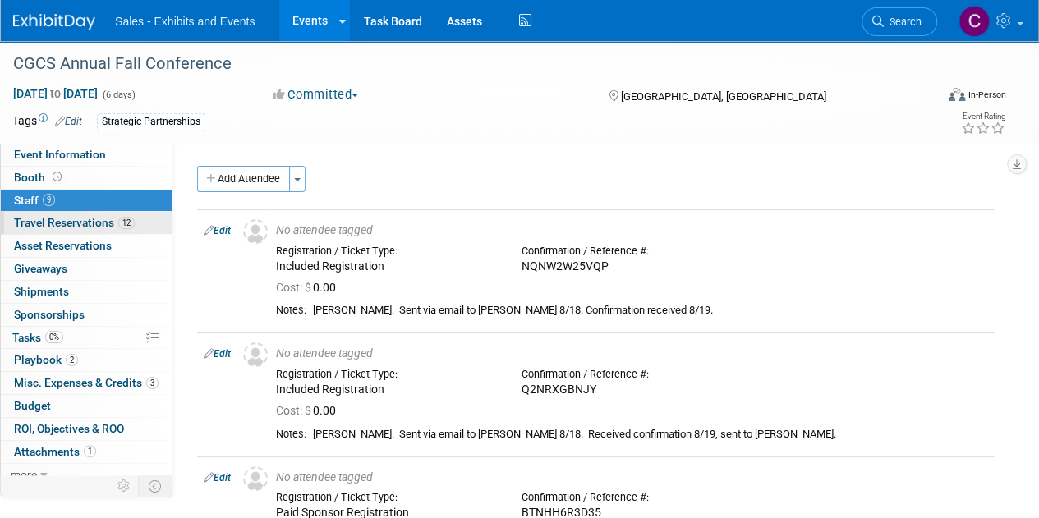
click at [41, 228] on span "Travel Reservations 12" at bounding box center [74, 222] width 121 height 13
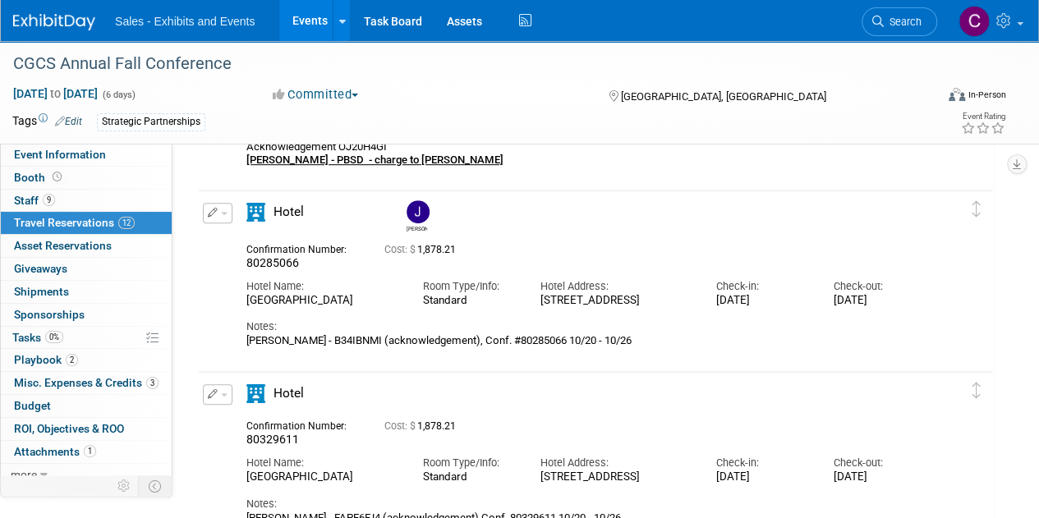
scroll to position [79, 0]
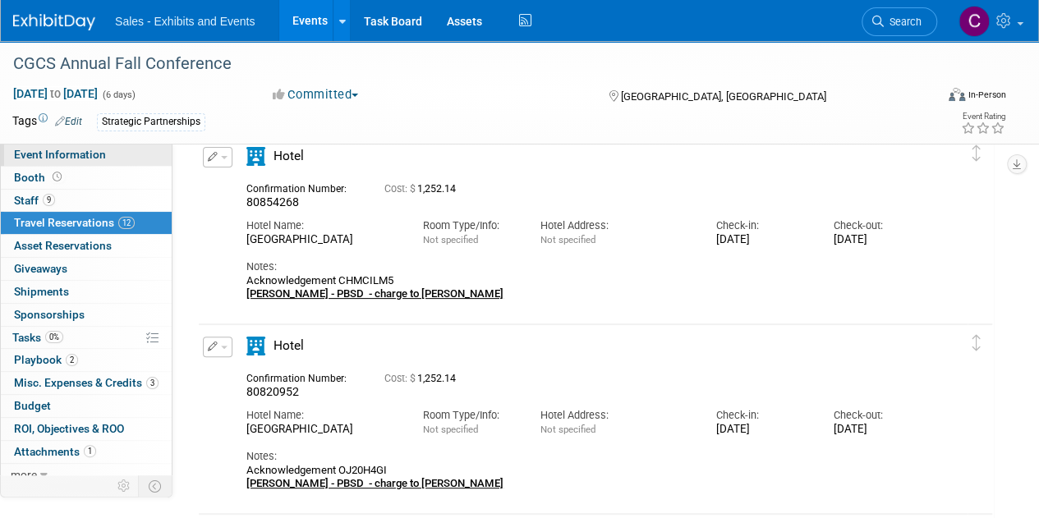
click at [82, 162] on link "Event Information" at bounding box center [86, 155] width 171 height 22
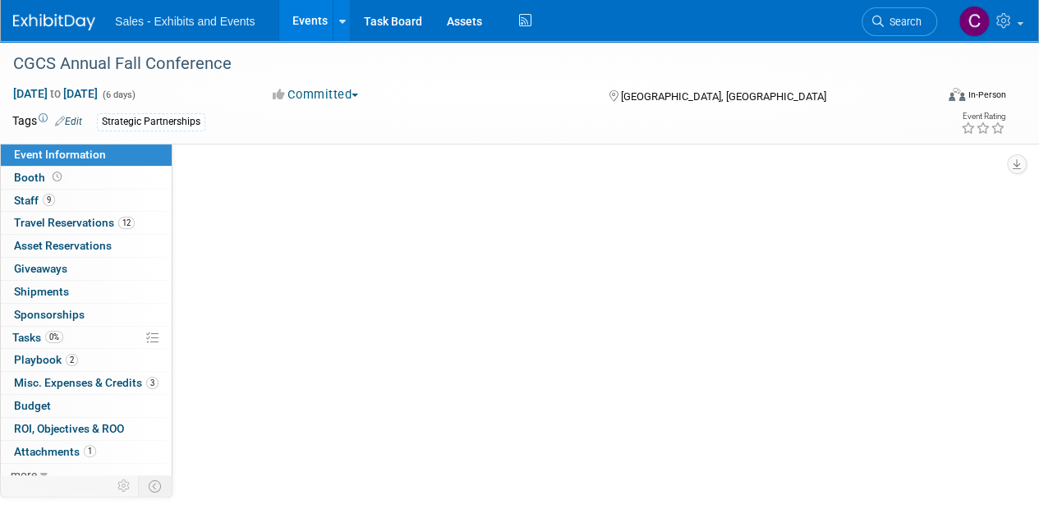
scroll to position [0, 0]
select select "Strategic Partnerships"
